Goal: Information Seeking & Learning: Learn about a topic

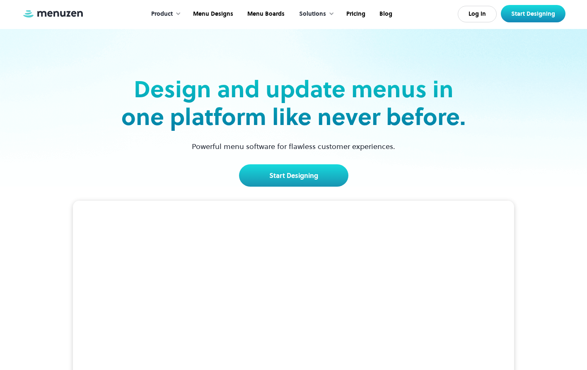
click at [160, 14] on div "Product" at bounding box center [162, 14] width 22 height 9
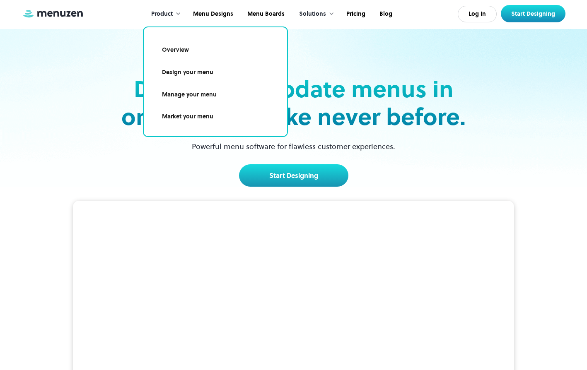
click at [163, 52] on link "Overview" at bounding box center [215, 50] width 123 height 19
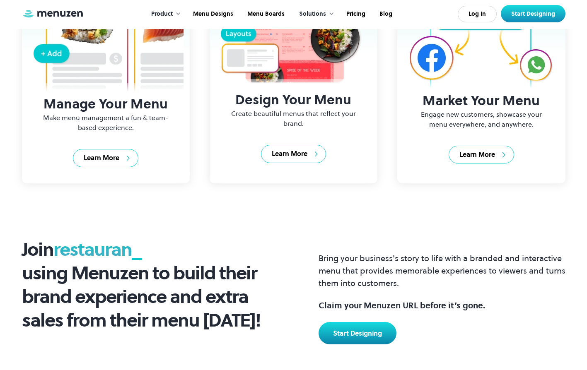
scroll to position [313, 0]
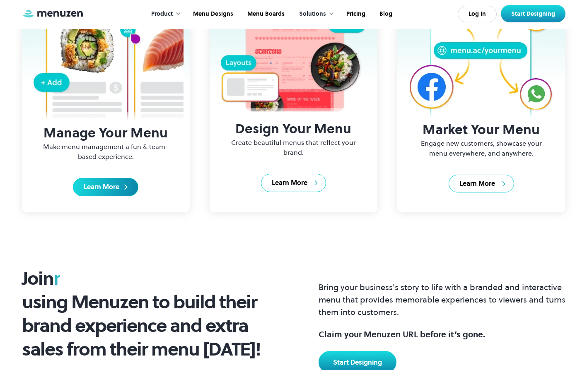
click at [115, 189] on div "Learn More" at bounding box center [102, 187] width 36 height 9
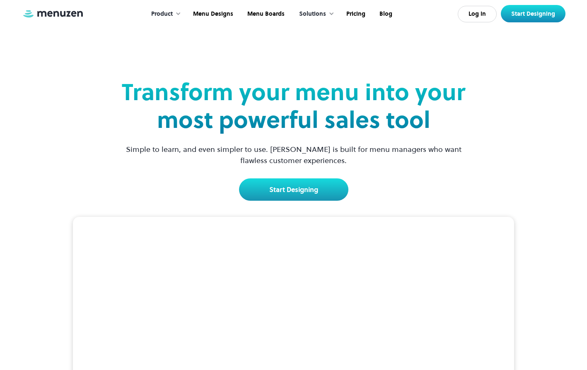
click at [173, 14] on div "Product" at bounding box center [162, 14] width 22 height 9
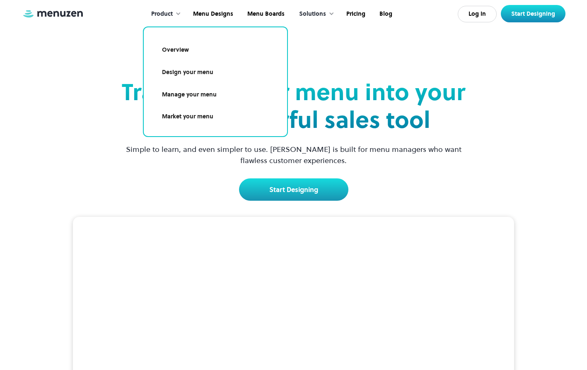
click at [173, 93] on link "Manage your menu" at bounding box center [215, 94] width 123 height 19
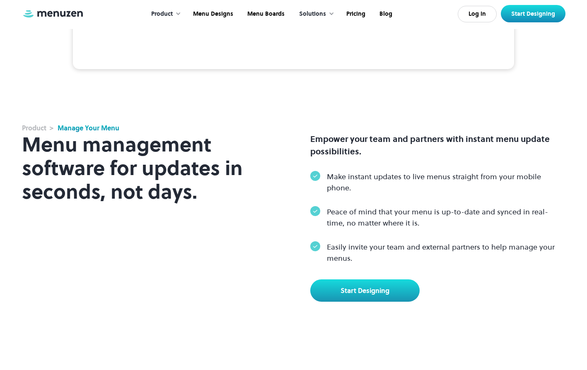
scroll to position [212, 0]
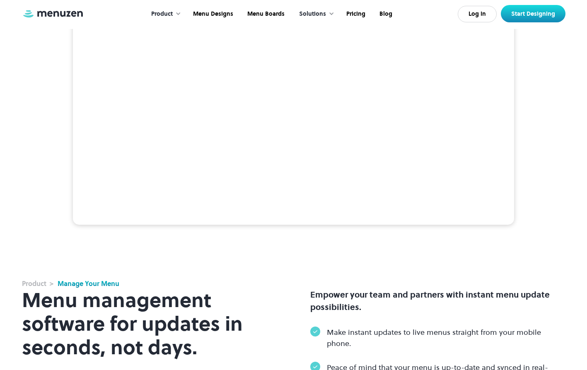
click at [166, 16] on div "Product" at bounding box center [162, 14] width 22 height 9
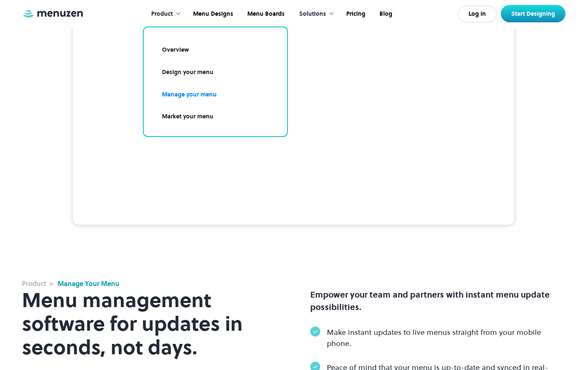
click at [174, 117] on link "Market your menu" at bounding box center [215, 116] width 123 height 19
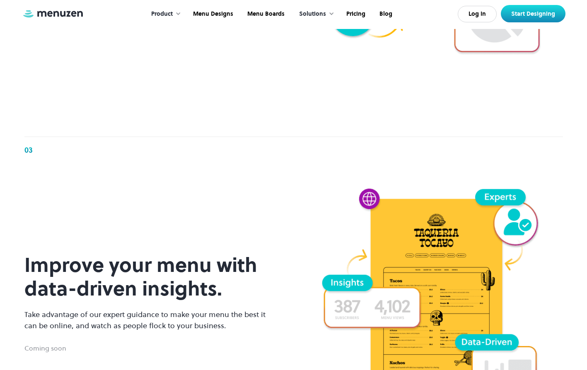
scroll to position [1214, 0]
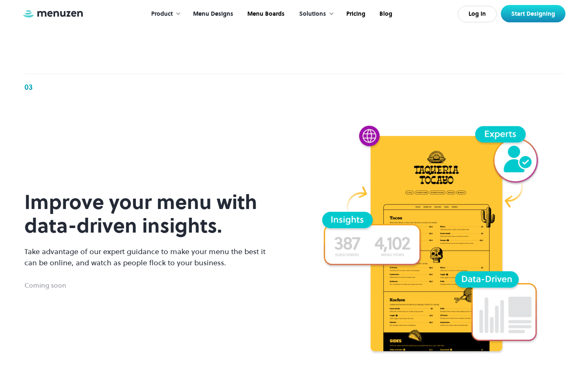
click at [227, 14] on link "Menu Designs" at bounding box center [212, 14] width 54 height 26
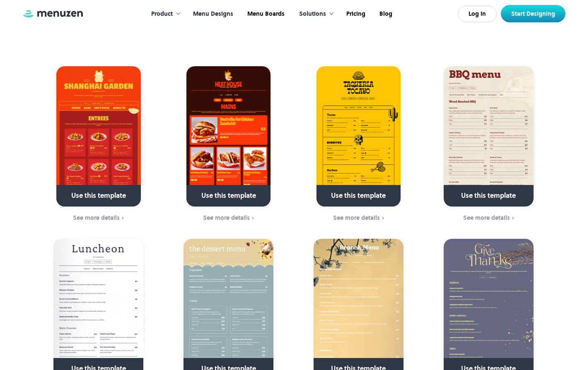
scroll to position [206, 0]
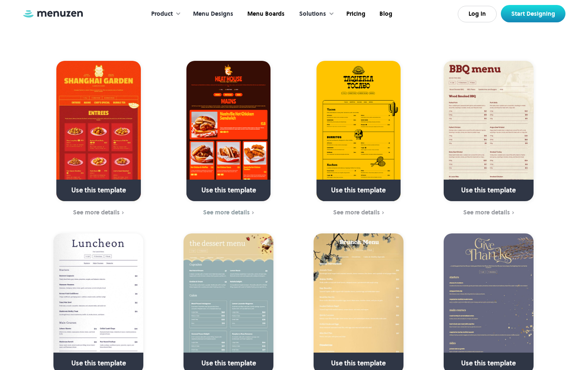
click at [222, 147] on img at bounding box center [228, 131] width 84 height 140
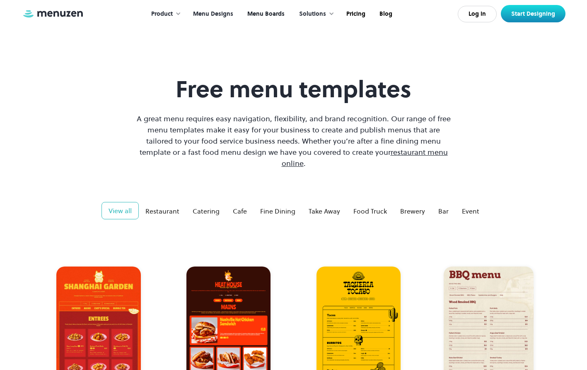
scroll to position [0, 0]
click at [266, 14] on link "Menu Boards" at bounding box center [264, 14] width 51 height 26
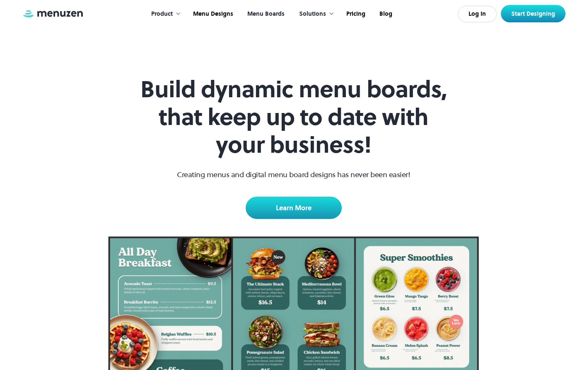
click at [310, 14] on div "Solutions" at bounding box center [312, 14] width 27 height 9
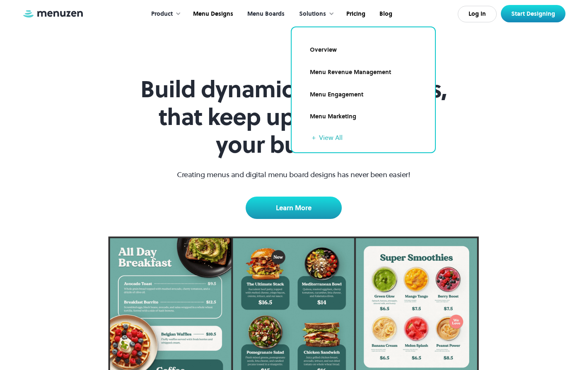
click at [316, 46] on link "Overview" at bounding box center [362, 50] width 123 height 19
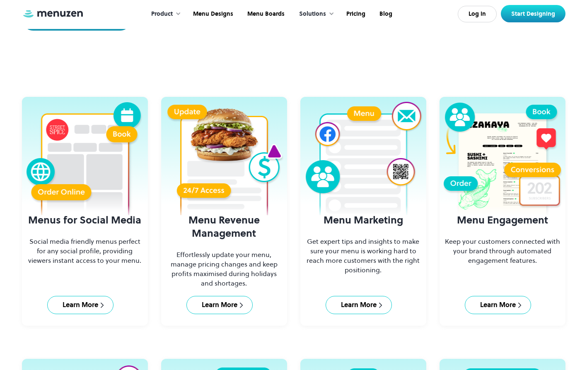
scroll to position [188, 0]
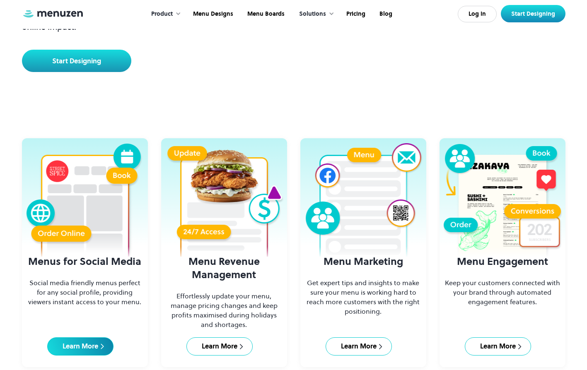
click at [63, 344] on div "Learn More" at bounding box center [81, 346] width 36 height 9
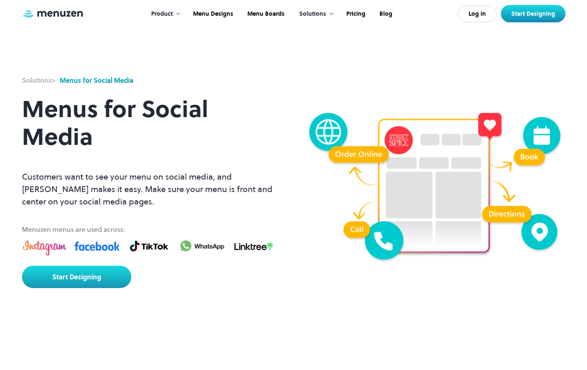
click at [324, 13] on div "Solutions" at bounding box center [312, 14] width 27 height 9
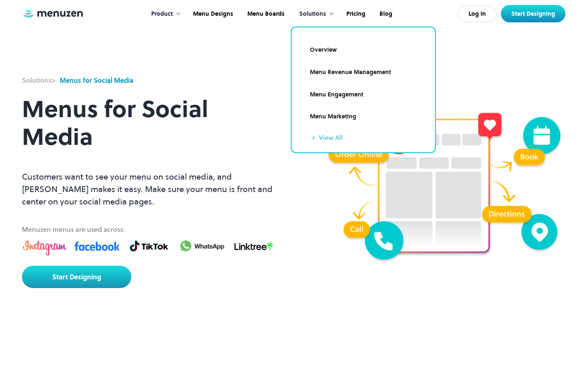
click at [323, 114] on link "Menu Marketing" at bounding box center [362, 116] width 123 height 19
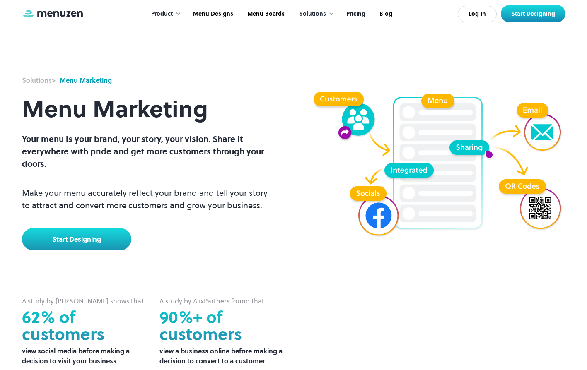
click at [350, 14] on link "Pricing" at bounding box center [354, 14] width 33 height 26
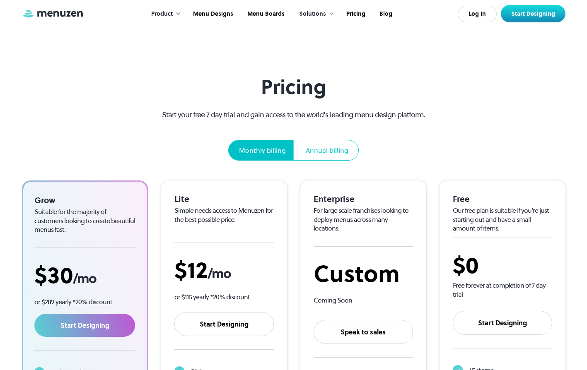
click at [319, 151] on div "Annual billing" at bounding box center [327, 150] width 43 height 10
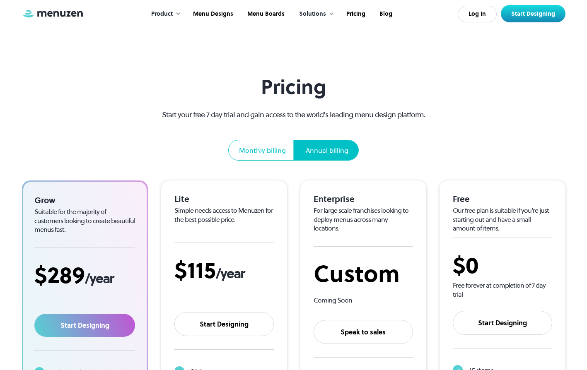
click at [284, 149] on div "Monthly billing" at bounding box center [262, 150] width 47 height 10
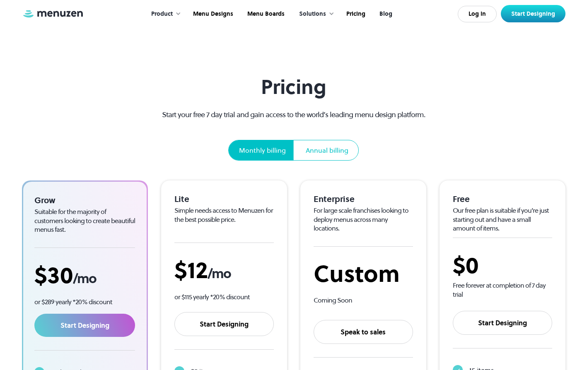
click at [387, 14] on link "Blog" at bounding box center [384, 14] width 27 height 26
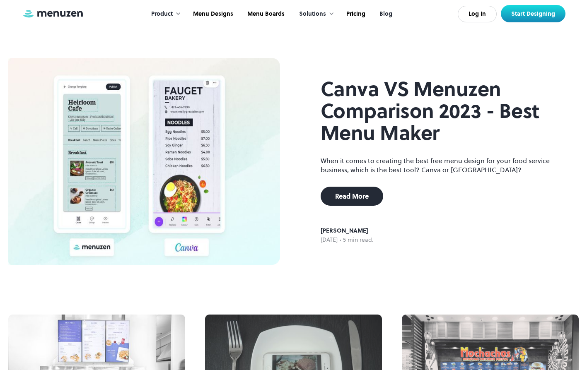
click at [53, 16] on img at bounding box center [53, 13] width 62 height 9
